Goal: Task Accomplishment & Management: Manage account settings

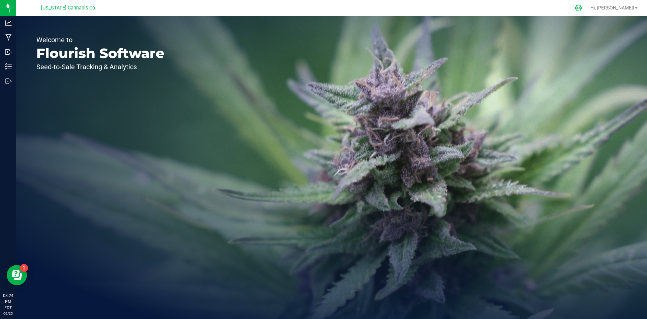
click at [582, 9] on icon at bounding box center [578, 7] width 7 height 7
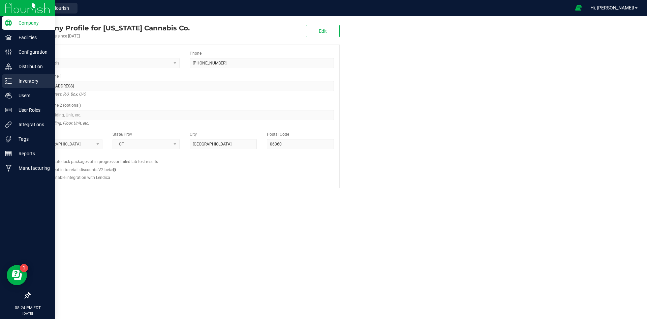
click at [41, 80] on p "Inventory" at bounding box center [32, 81] width 40 height 8
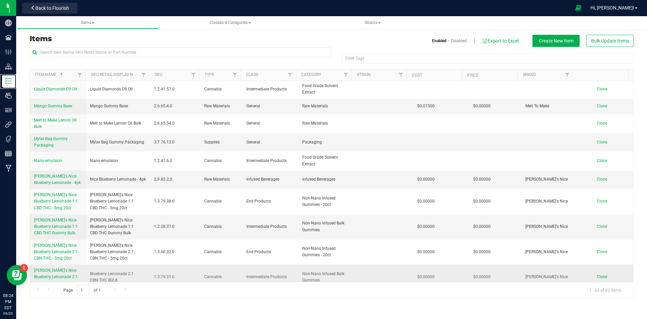
scroll to position [169, 0]
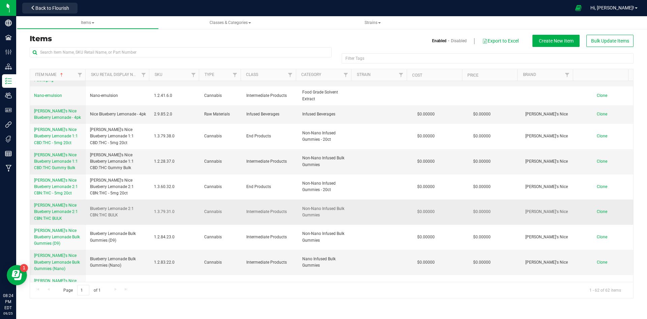
click at [57, 202] on link "[PERSON_NAME]'s Nice Blueberry Lemonade 2:1 CBN:THC BULK" at bounding box center [58, 212] width 48 height 20
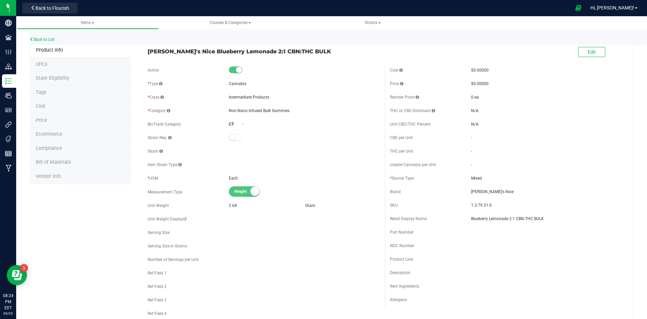
click at [70, 165] on li "Bill of Materials" at bounding box center [80, 162] width 101 height 14
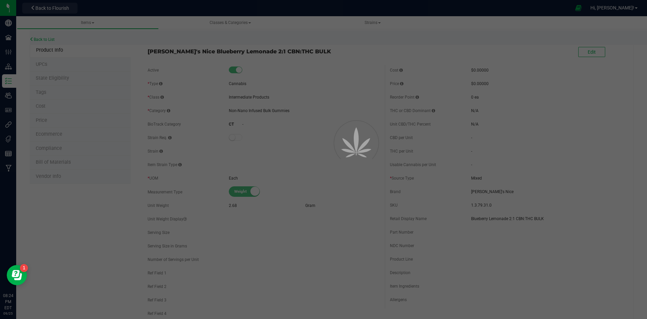
select select "6"
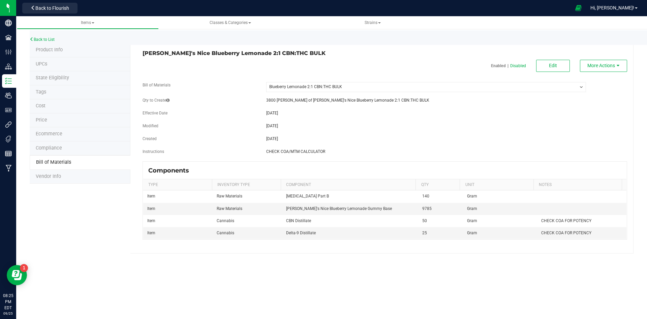
drag, startPoint x: 282, startPoint y: 126, endPoint x: 266, endPoint y: 123, distance: 16.1
click at [266, 123] on span "[DATE]" at bounding box center [272, 125] width 12 height 5
